Goal: Task Accomplishment & Management: Manage account settings

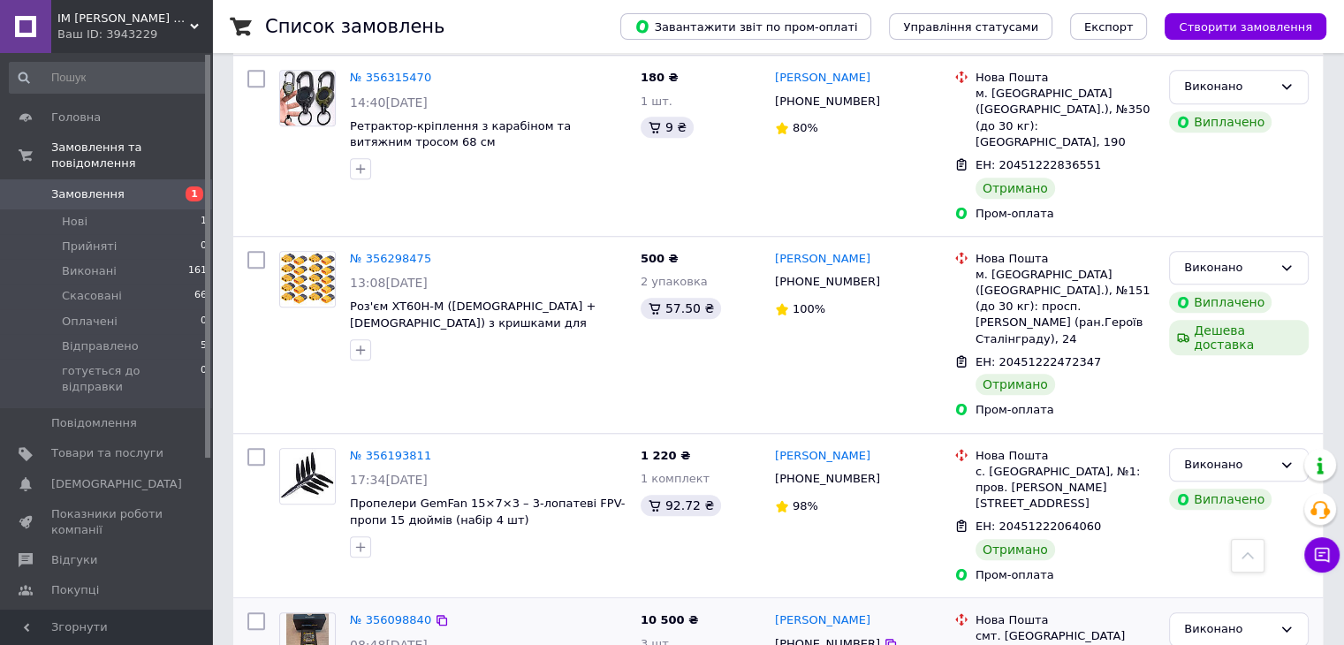
scroll to position [1590, 0]
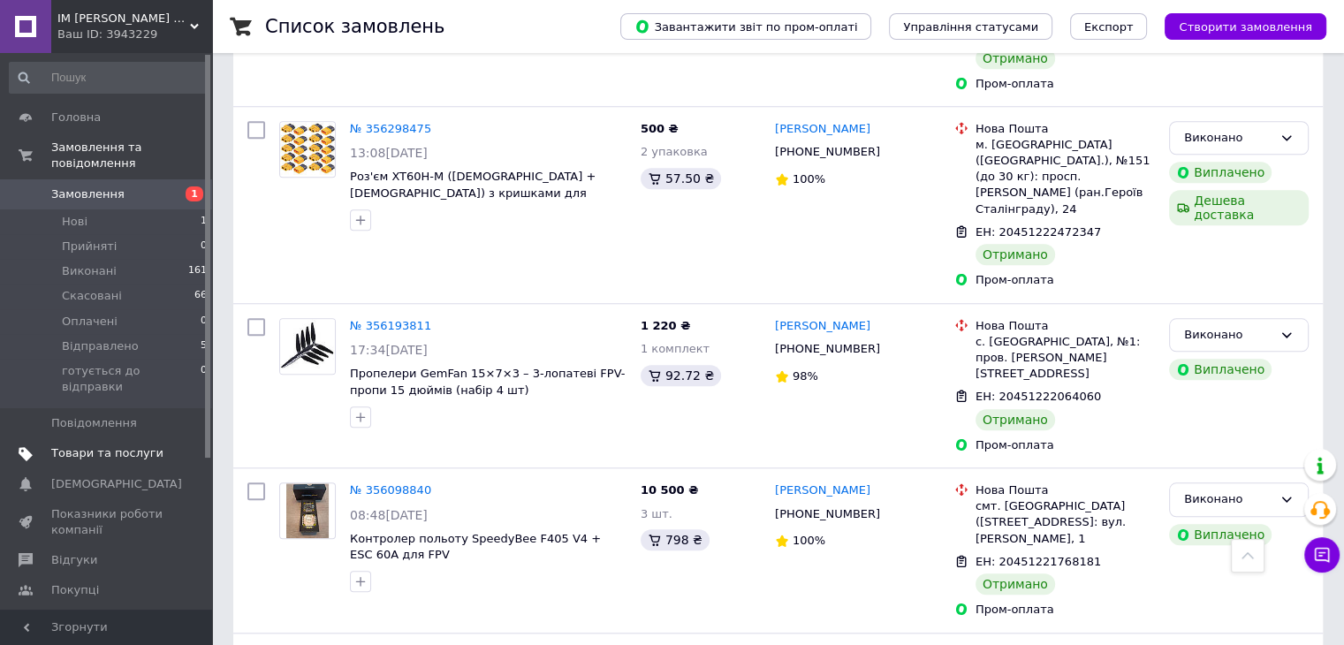
click at [113, 445] on span "Товари та послуги" at bounding box center [107, 453] width 112 height 16
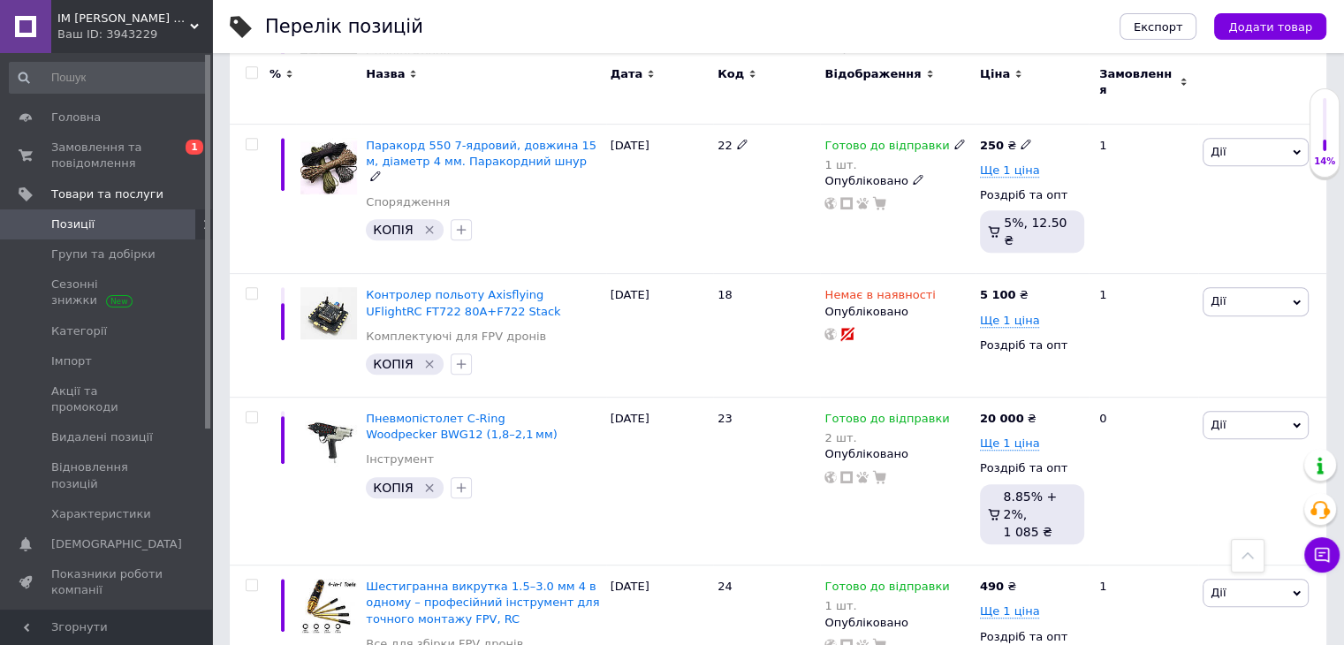
scroll to position [795, 0]
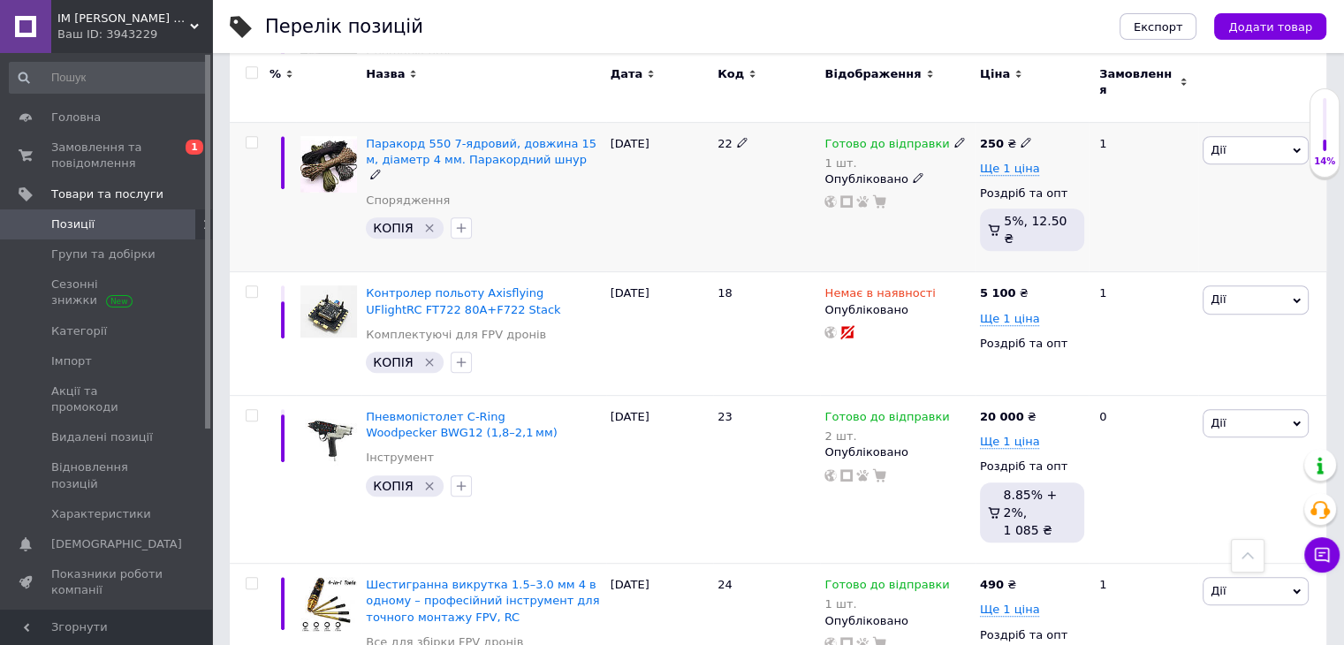
click at [944, 156] on div "1 шт." at bounding box center [894, 162] width 140 height 13
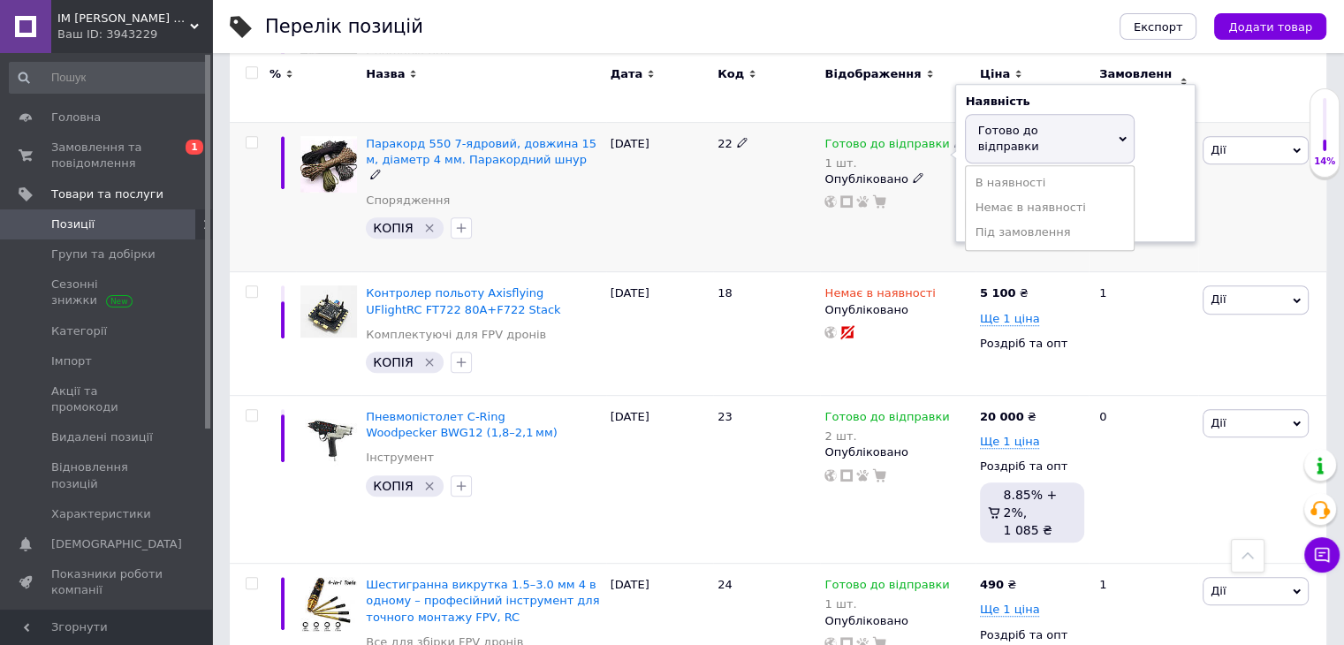
click at [1155, 177] on div "Залишки 1 шт." at bounding box center [1075, 205] width 221 height 56
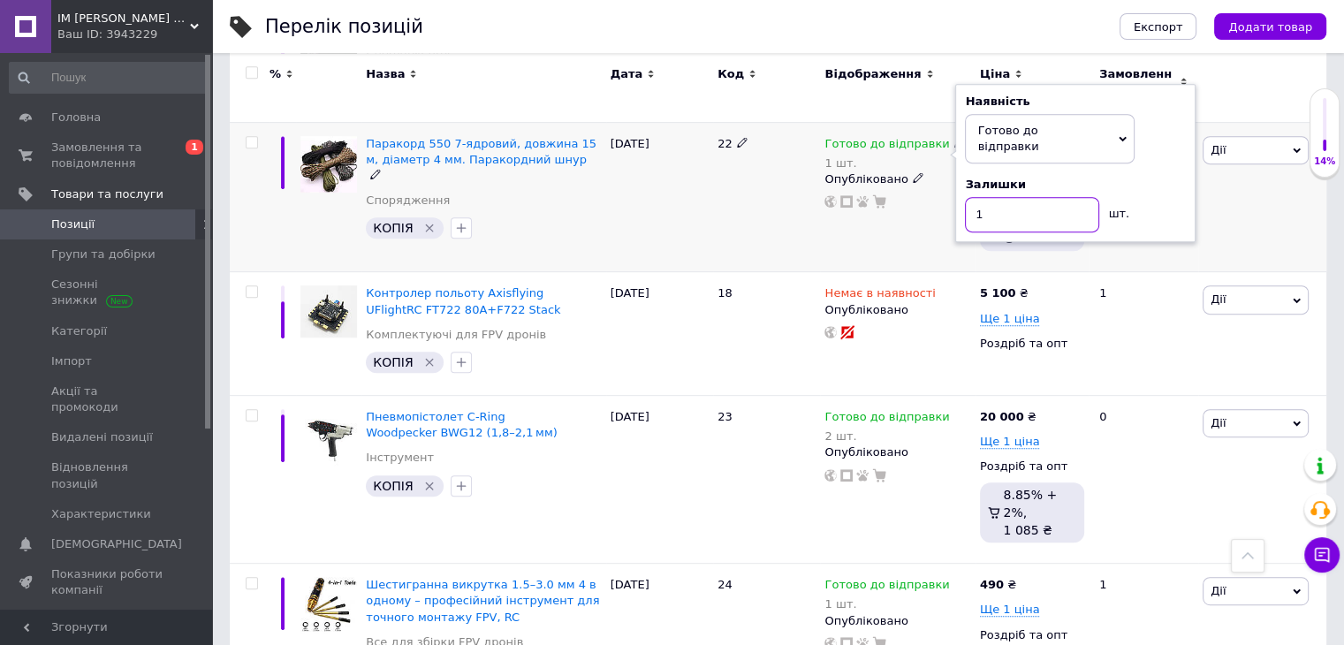
drag, startPoint x: 986, startPoint y: 176, endPoint x: 948, endPoint y: 175, distance: 38.0
click at [948, 178] on div "Готово до відправки 1 шт. Наявність [PERSON_NAME] до відправки В наявності Нема…" at bounding box center [897, 172] width 146 height 73
type input "3"
click at [689, 188] on div "[DATE]" at bounding box center [659, 197] width 107 height 150
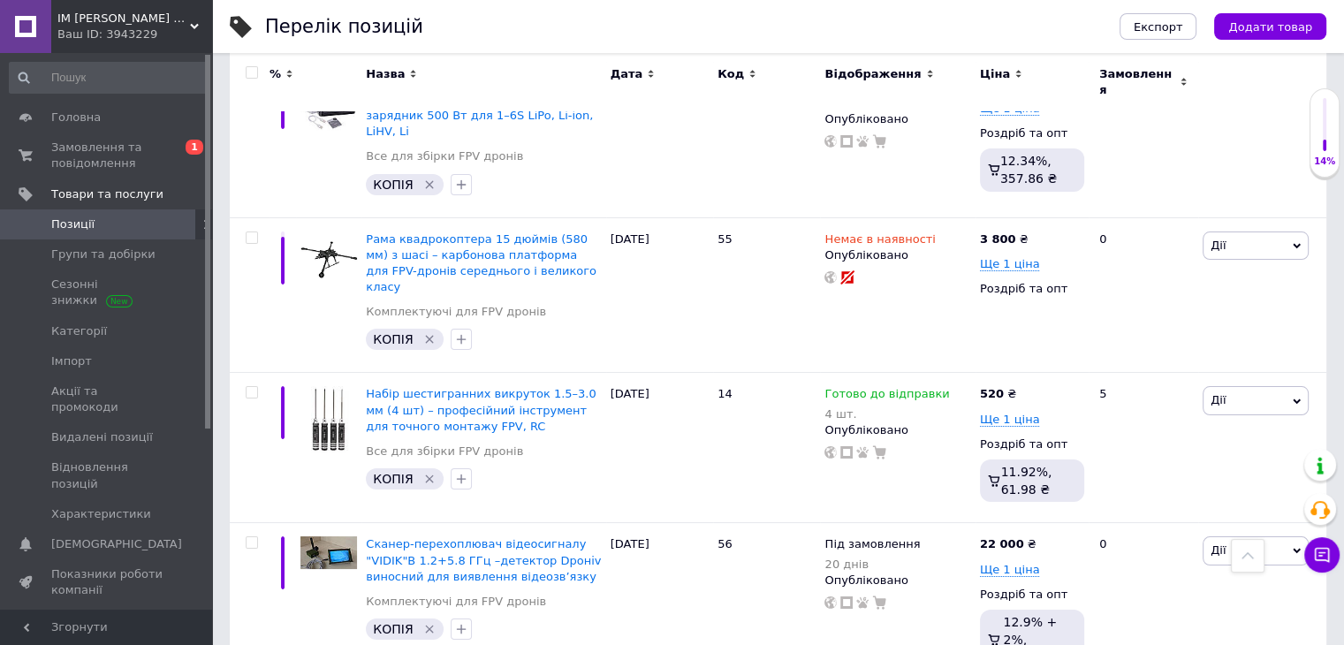
scroll to position [7042, 0]
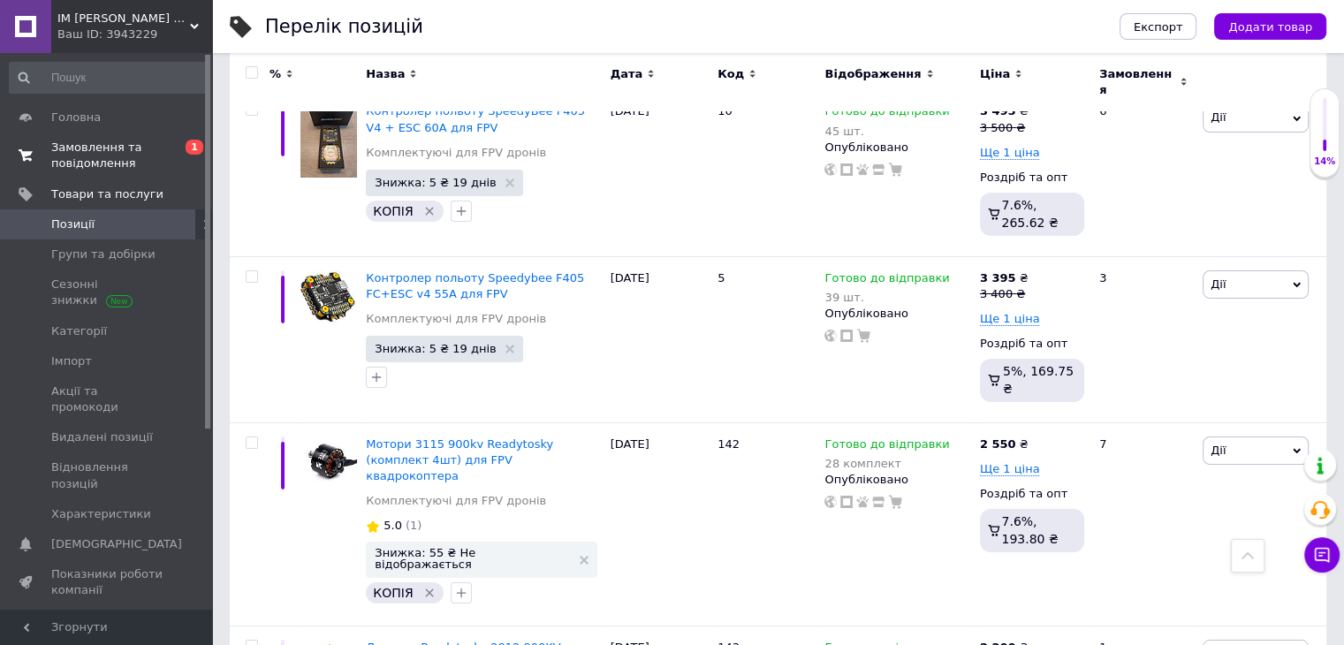
scroll to position [6335, 0]
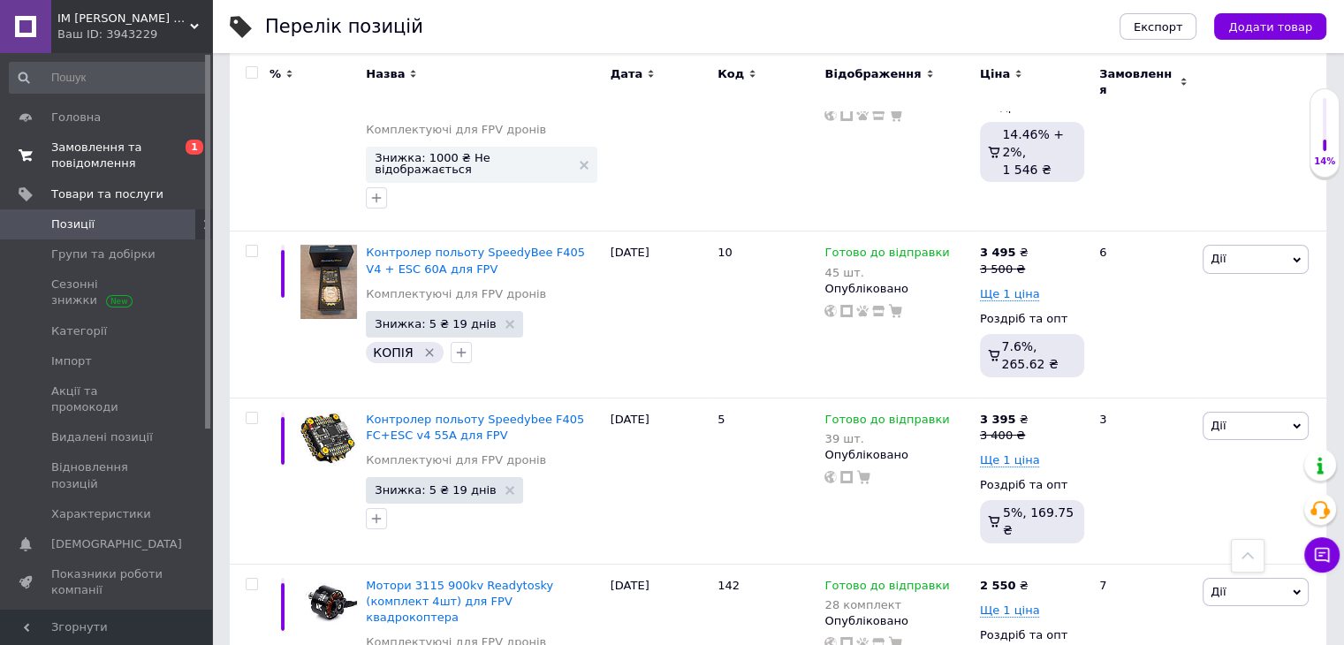
click at [104, 150] on span "Замовлення та повідомлення" at bounding box center [107, 156] width 112 height 32
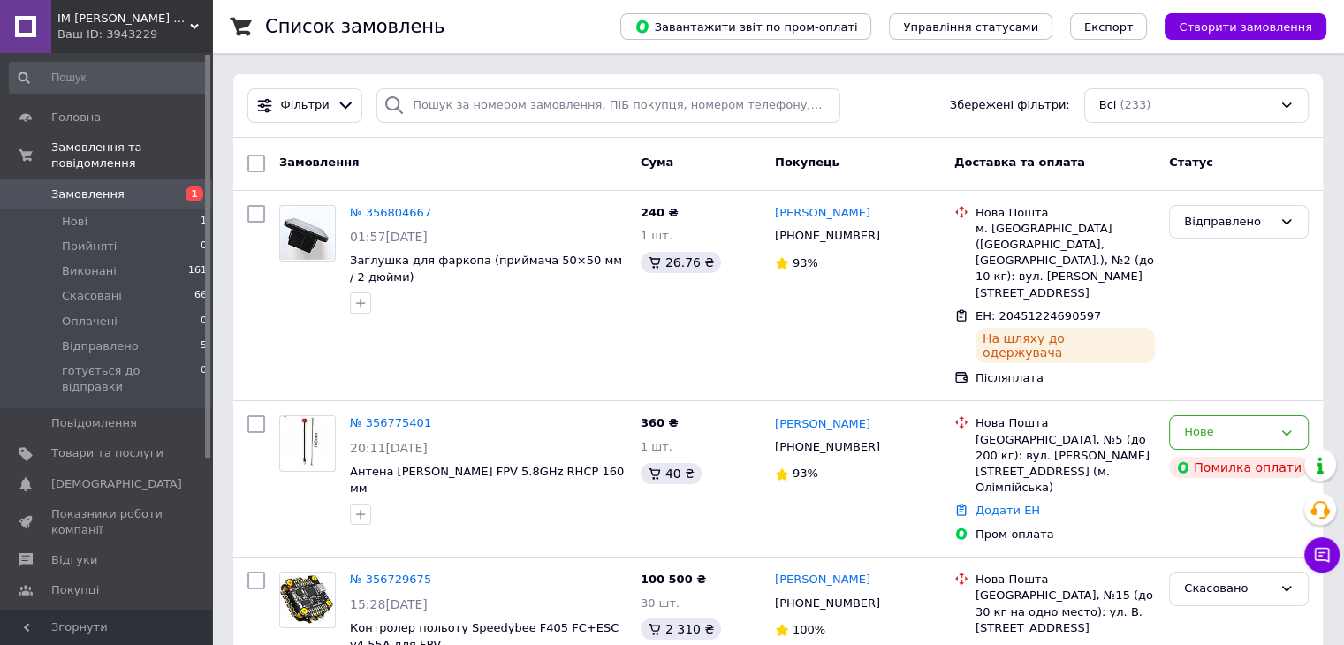
click at [103, 186] on span "Замовлення" at bounding box center [87, 194] width 73 height 16
